Goal: Task Accomplishment & Management: Complete application form

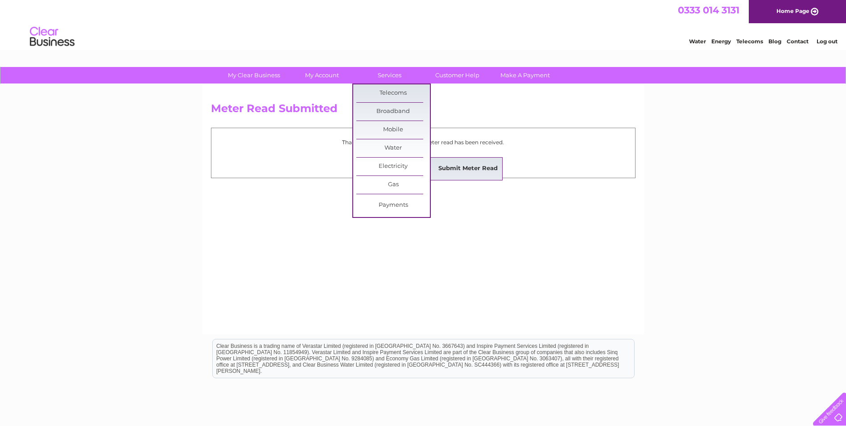
click at [469, 169] on link "Submit Meter Read" at bounding box center [468, 169] width 74 height 18
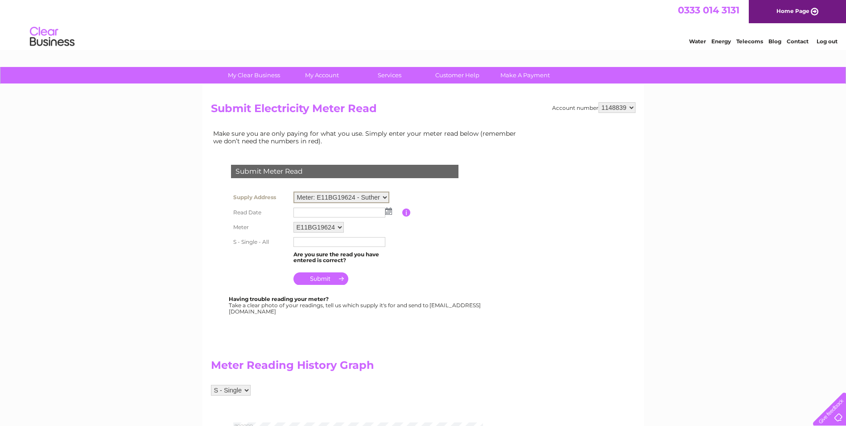
click at [382, 197] on select "Meter: E11BG19624 - Sutherlands Pharmacy, 43 Victoria Steet, Stomness, KW15 1DN…" at bounding box center [342, 197] width 96 height 12
select select "95203"
click at [294, 191] on select "Meter: E11BG19624 - Sutherlands Pharmacy, 43 Victoria Steet, Stomness, KW15 1DN…" at bounding box center [342, 197] width 96 height 12
click at [386, 197] on select "Meter: E11BG19624 - Sutherlands Pharmacy, [STREET_ADDRESS][PERSON_NAME] Meter: …" at bounding box center [342, 197] width 96 height 12
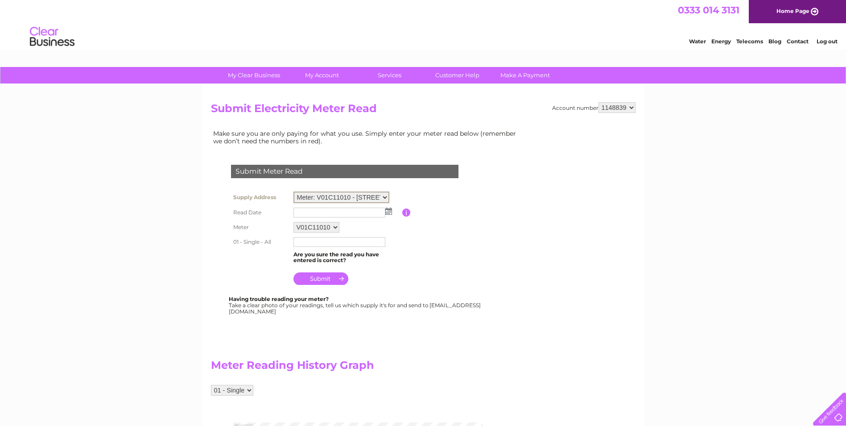
select select "95205"
click at [294, 191] on select "Meter: E11BG19624 - Sutherlands Pharmacy, [STREET_ADDRESS][PERSON_NAME] Meter: …" at bounding box center [342, 197] width 96 height 12
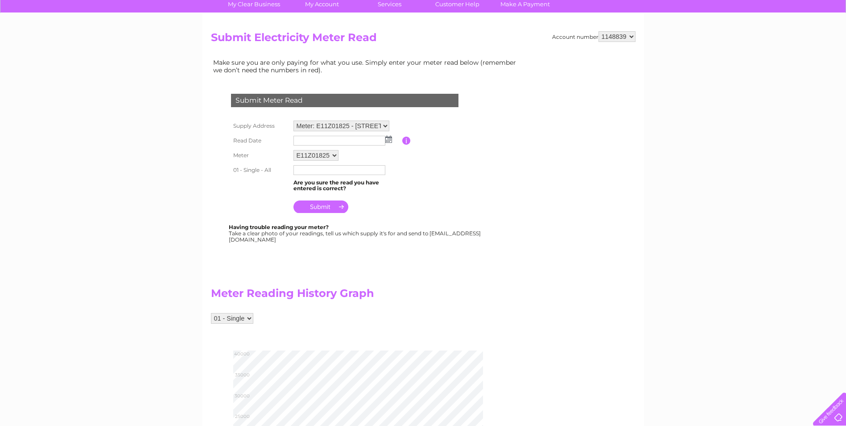
scroll to position [45, 0]
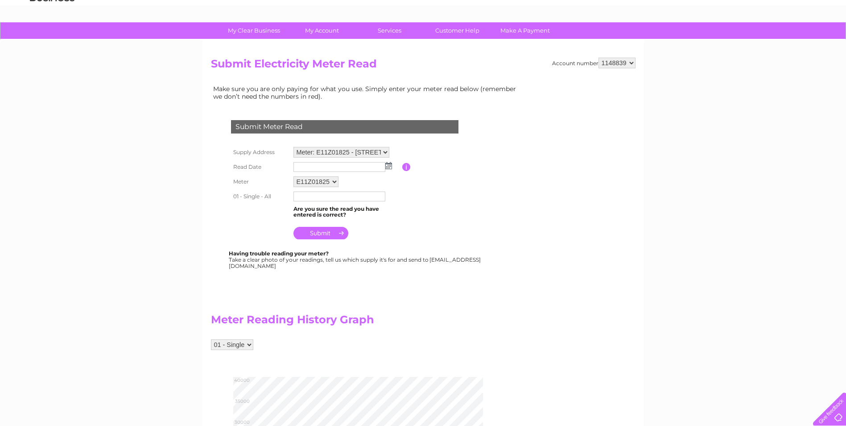
click at [389, 166] on img at bounding box center [388, 165] width 7 height 7
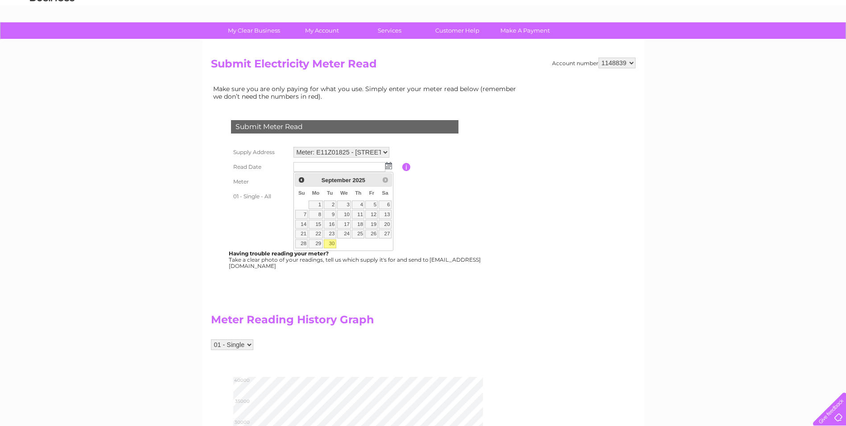
click at [330, 240] on link "30" at bounding box center [330, 243] width 12 height 9
type input "[DATE]"
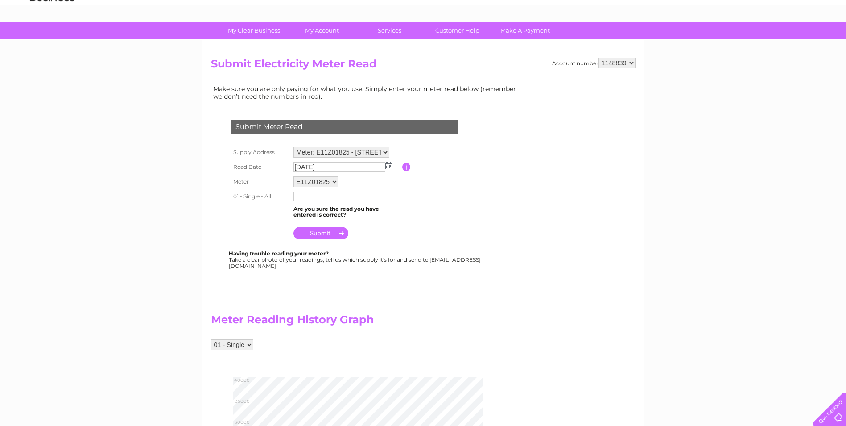
click at [328, 198] on input "text" at bounding box center [340, 196] width 92 height 10
type input "36370"
click at [407, 222] on table "Supply Address Meter: E11BG19624 - Sutherlands Pharmacy, 43 Victoria Steet, Sto…" at bounding box center [355, 194] width 253 height 98
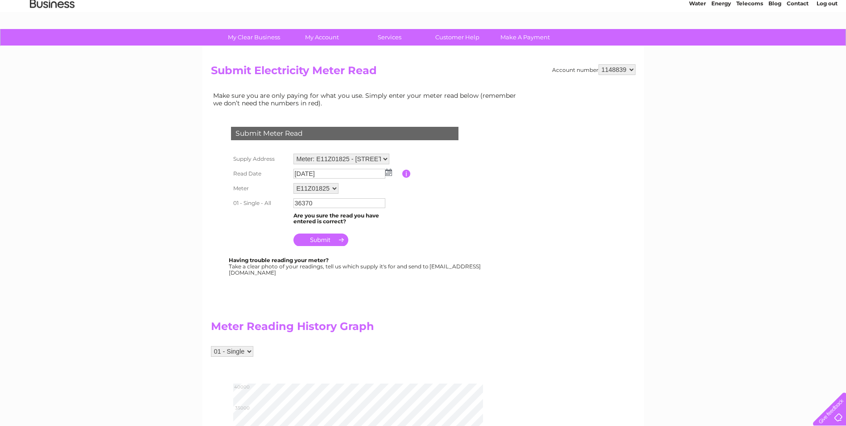
scroll to position [0, 0]
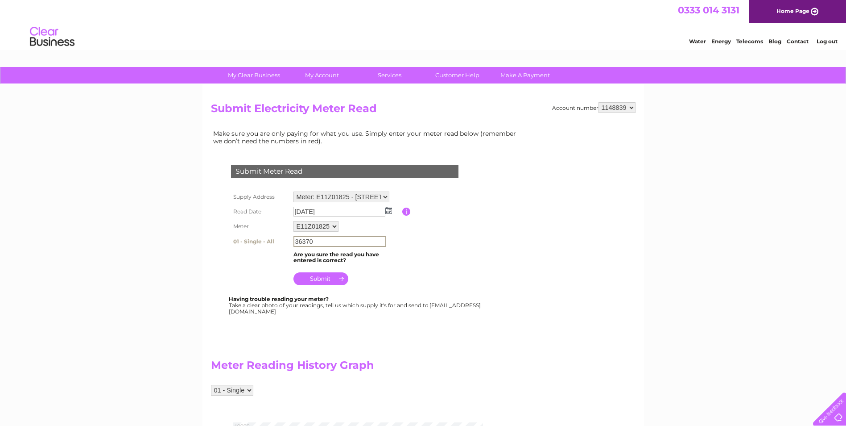
click at [339, 242] on input "36370" at bounding box center [340, 241] width 93 height 11
click at [320, 277] on input "submit" at bounding box center [321, 278] width 55 height 12
